Goal: Use online tool/utility: Utilize a website feature to perform a specific function

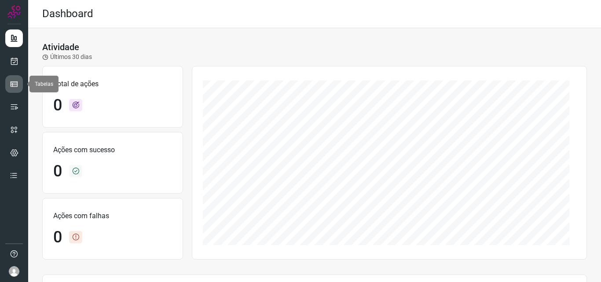
click at [15, 85] on icon at bounding box center [14, 84] width 9 height 9
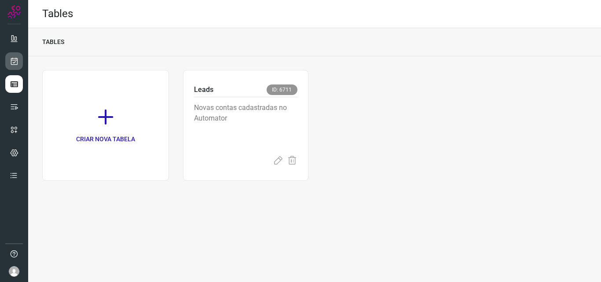
click at [15, 57] on icon at bounding box center [14, 61] width 9 height 9
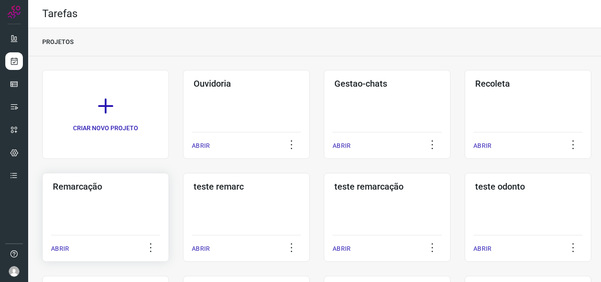
click at [77, 185] on h3 "Remarcação" at bounding box center [106, 186] width 106 height 11
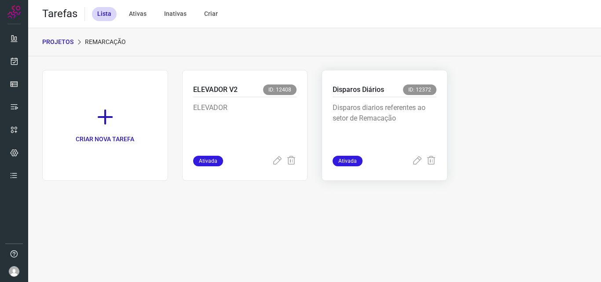
click at [357, 88] on p "Disparos Diários" at bounding box center [358, 89] width 51 height 11
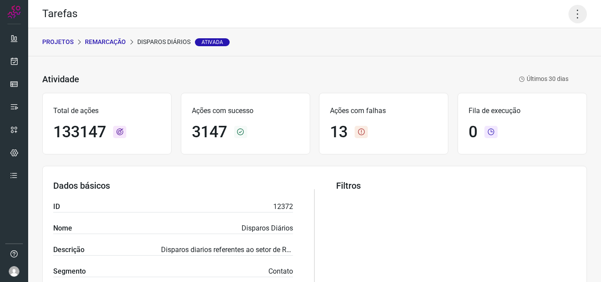
click at [573, 11] on icon at bounding box center [578, 14] width 18 height 18
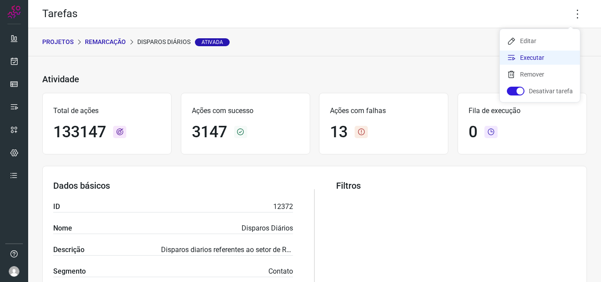
click at [521, 58] on li "Executar" at bounding box center [540, 58] width 80 height 14
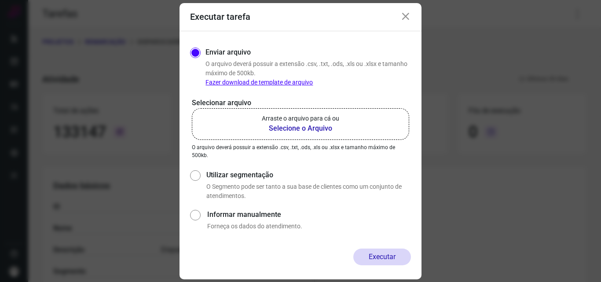
click at [301, 131] on b "Selecione o Arquivo" at bounding box center [300, 128] width 77 height 11
click at [0, 0] on input "Arraste o arquivo para cá ou Selecione o Arquivo" at bounding box center [0, 0] width 0 height 0
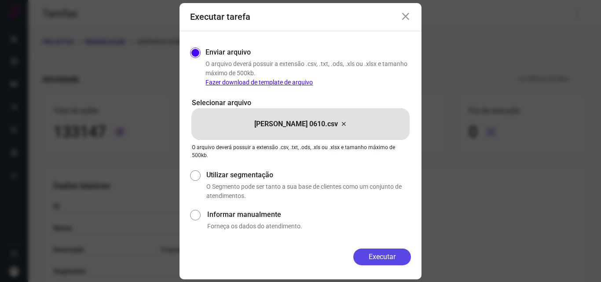
click at [378, 256] on button "Executar" at bounding box center [382, 257] width 58 height 17
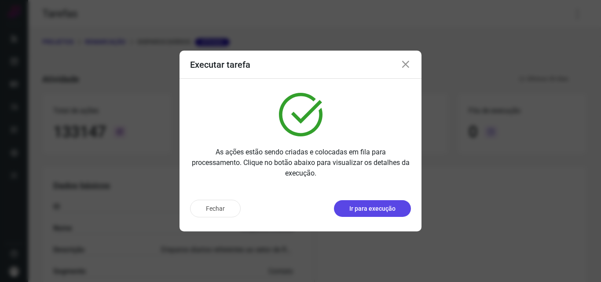
click at [382, 204] on p "Ir para execução" at bounding box center [372, 208] width 46 height 9
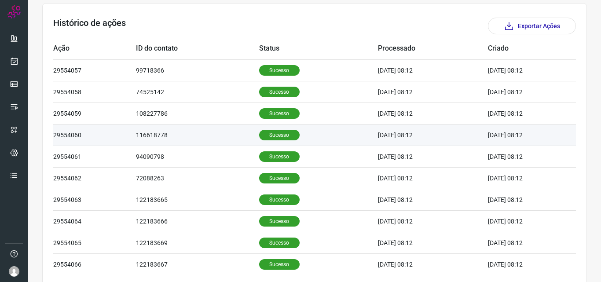
scroll to position [264, 0]
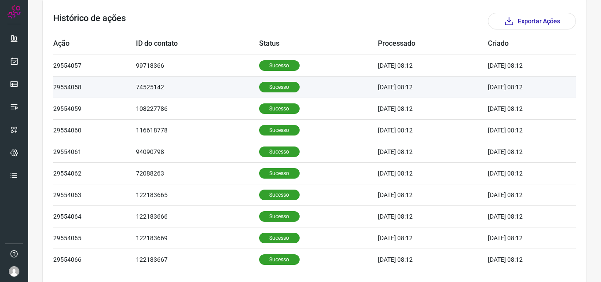
click at [269, 85] on p "Sucesso" at bounding box center [279, 87] width 40 height 11
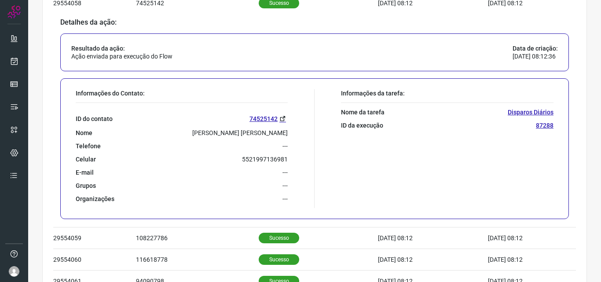
scroll to position [352, 0]
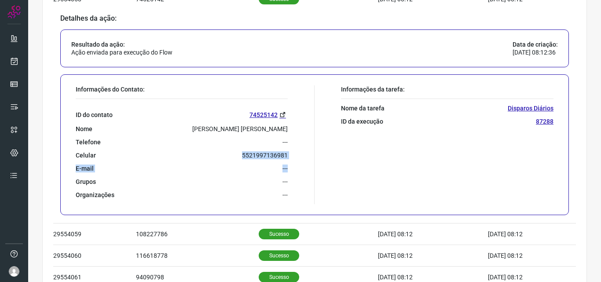
drag, startPoint x: 236, startPoint y: 153, endPoint x: 303, endPoint y: 160, distance: 67.7
click at [303, 160] on div "Informações do Contato: ID do contato 74525142 Nome Rosimeri Lima De Oliveira T…" at bounding box center [192, 144] width 243 height 119
click at [246, 170] on div "E-mail ---" at bounding box center [182, 169] width 212 height 8
drag, startPoint x: 237, startPoint y: 155, endPoint x: 299, endPoint y: 152, distance: 61.7
click at [299, 152] on div "Informações do Contato: ID do contato 74525142 Nome Rosimeri Lima De Oliveira T…" at bounding box center [192, 144] width 243 height 119
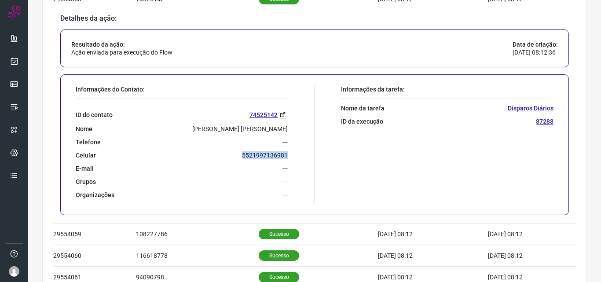
copy p "5521997136981"
click at [16, 86] on icon at bounding box center [14, 84] width 9 height 9
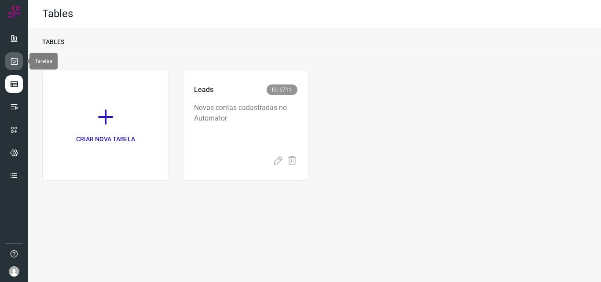
click at [14, 58] on icon at bounding box center [14, 61] width 9 height 9
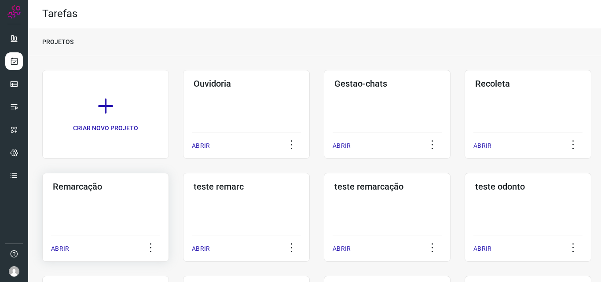
click at [66, 187] on h3 "Remarcação" at bounding box center [106, 186] width 106 height 11
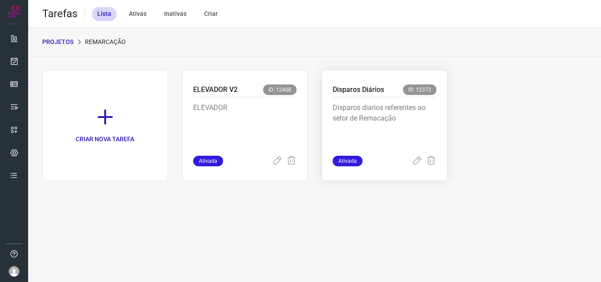
click at [357, 89] on p "Disparos Diários" at bounding box center [358, 89] width 51 height 11
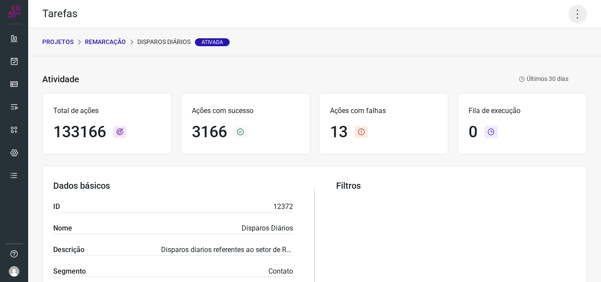
click at [574, 14] on icon at bounding box center [578, 14] width 18 height 18
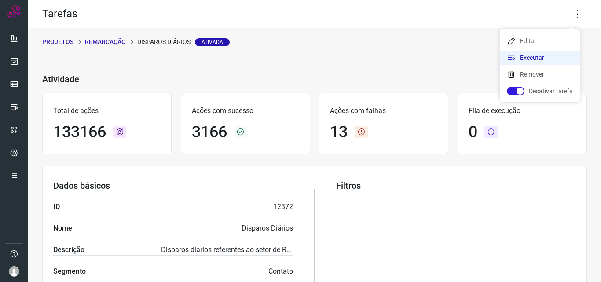
click at [529, 55] on li "Executar" at bounding box center [540, 58] width 80 height 14
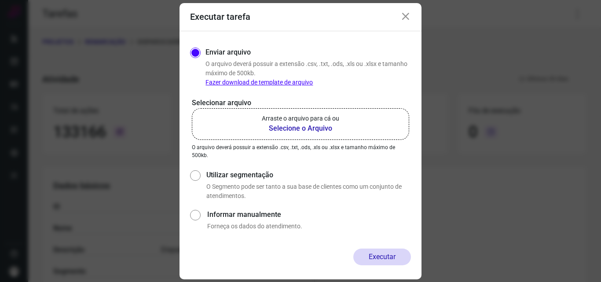
click at [296, 125] on b "Selecione o Arquivo" at bounding box center [300, 128] width 77 height 11
click at [0, 0] on input "Arraste o arquivo para cá ou Selecione o Arquivo" at bounding box center [0, 0] width 0 height 0
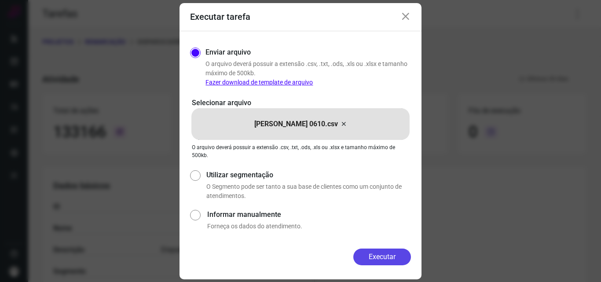
click at [387, 256] on button "Executar" at bounding box center [382, 257] width 58 height 17
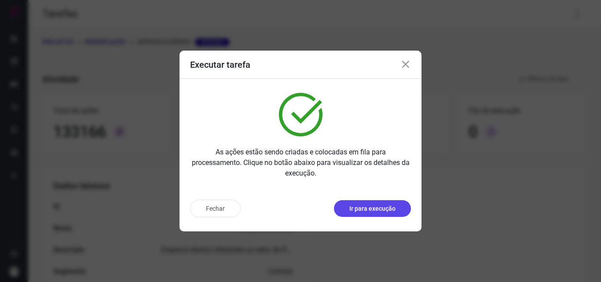
click at [385, 211] on p "Ir para execução" at bounding box center [372, 208] width 46 height 9
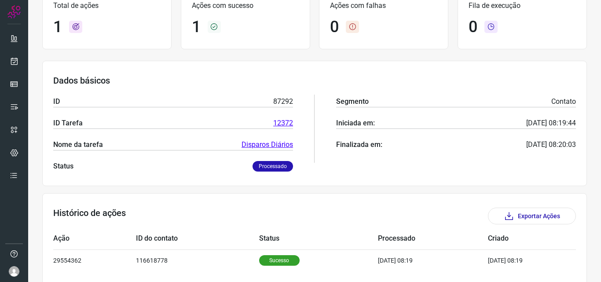
scroll to position [103, 0]
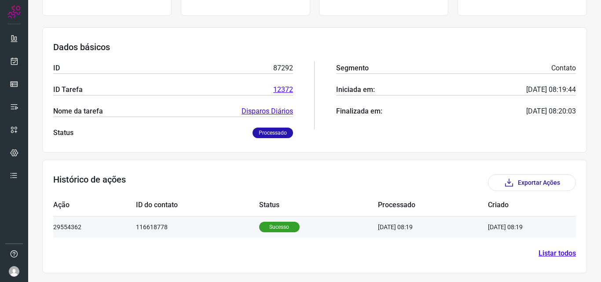
click at [286, 228] on p "Sucesso" at bounding box center [279, 227] width 40 height 11
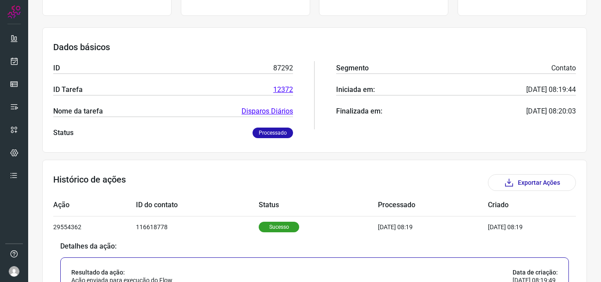
scroll to position [316, 0]
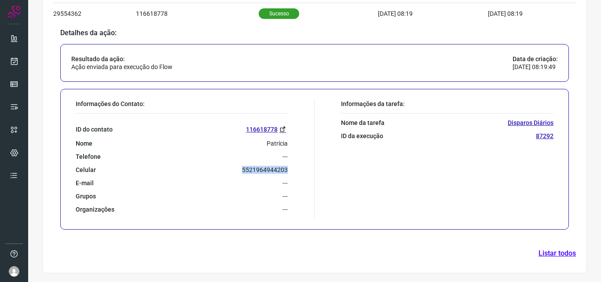
drag, startPoint x: 231, startPoint y: 170, endPoint x: 297, endPoint y: 171, distance: 65.6
click at [297, 171] on div "Informações do Contato: ID do contato 116618778 Nome Patrícia Telefone --- Celu…" at bounding box center [192, 159] width 243 height 119
copy p "5521964944203"
